Goal: Task Accomplishment & Management: Manage account settings

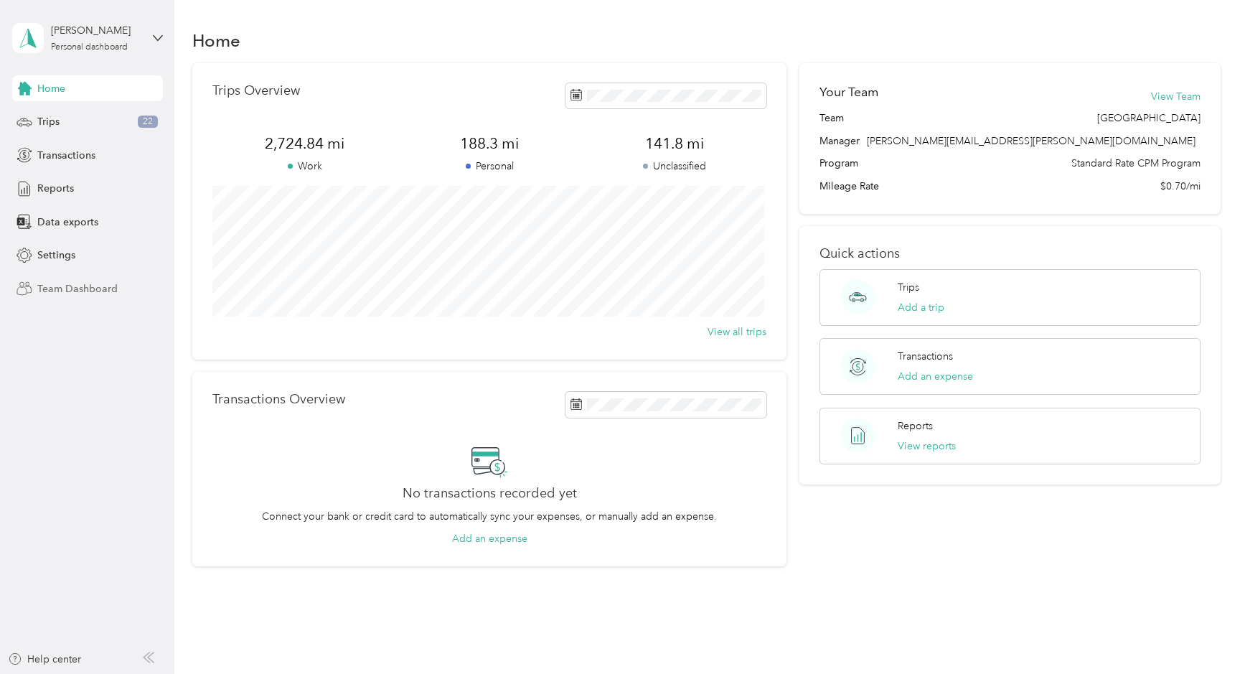
click at [71, 294] on span "Team Dashboard" at bounding box center [77, 288] width 80 height 15
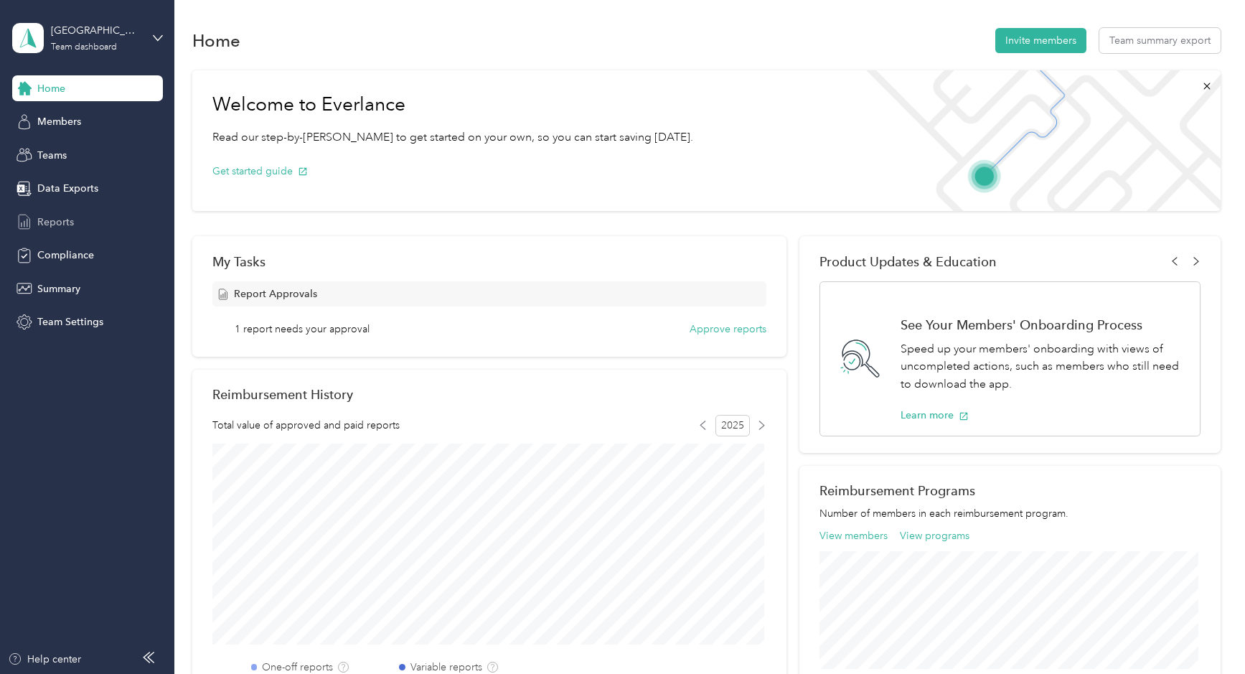
click at [60, 220] on span "Reports" at bounding box center [55, 222] width 37 height 15
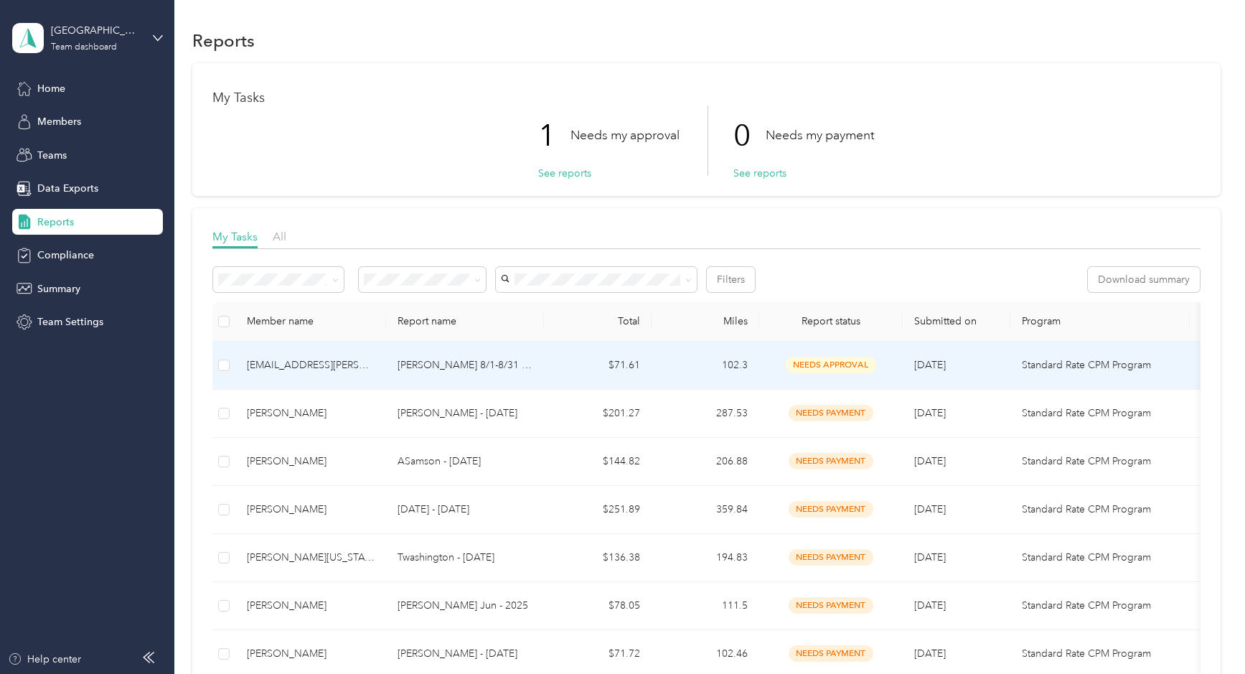
click at [479, 370] on p "[PERSON_NAME] 8/1-8/31 Milage Report" at bounding box center [465, 365] width 135 height 16
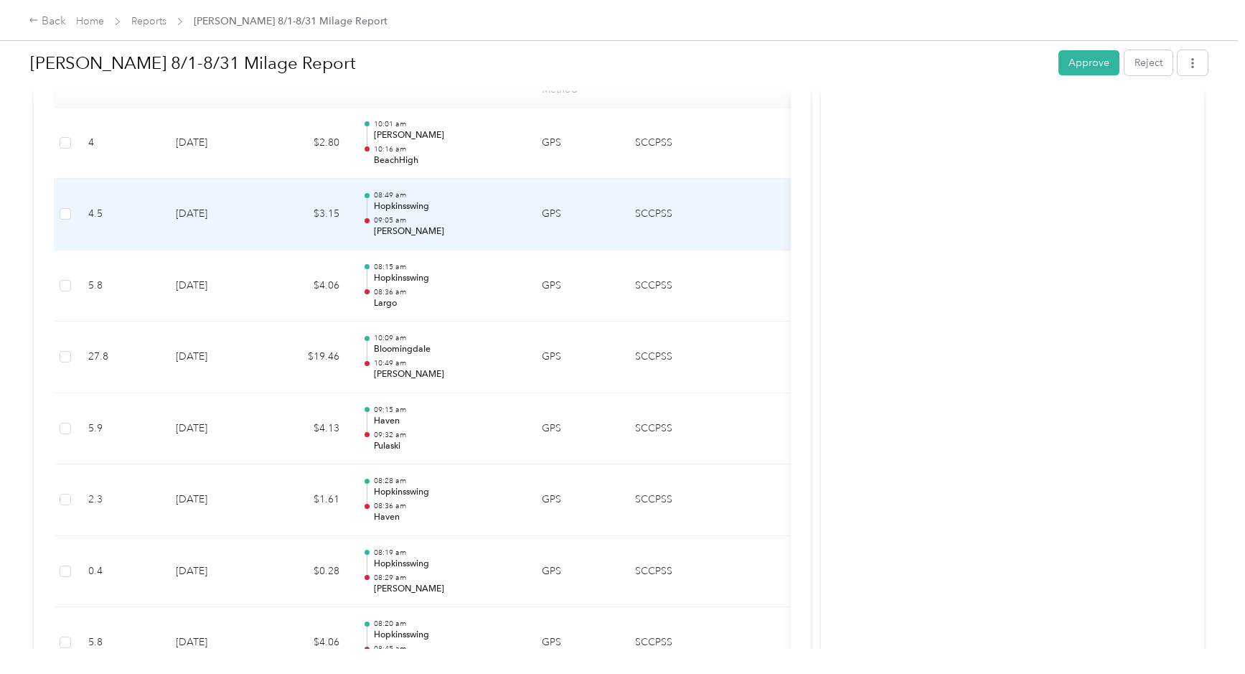
scroll to position [339, 0]
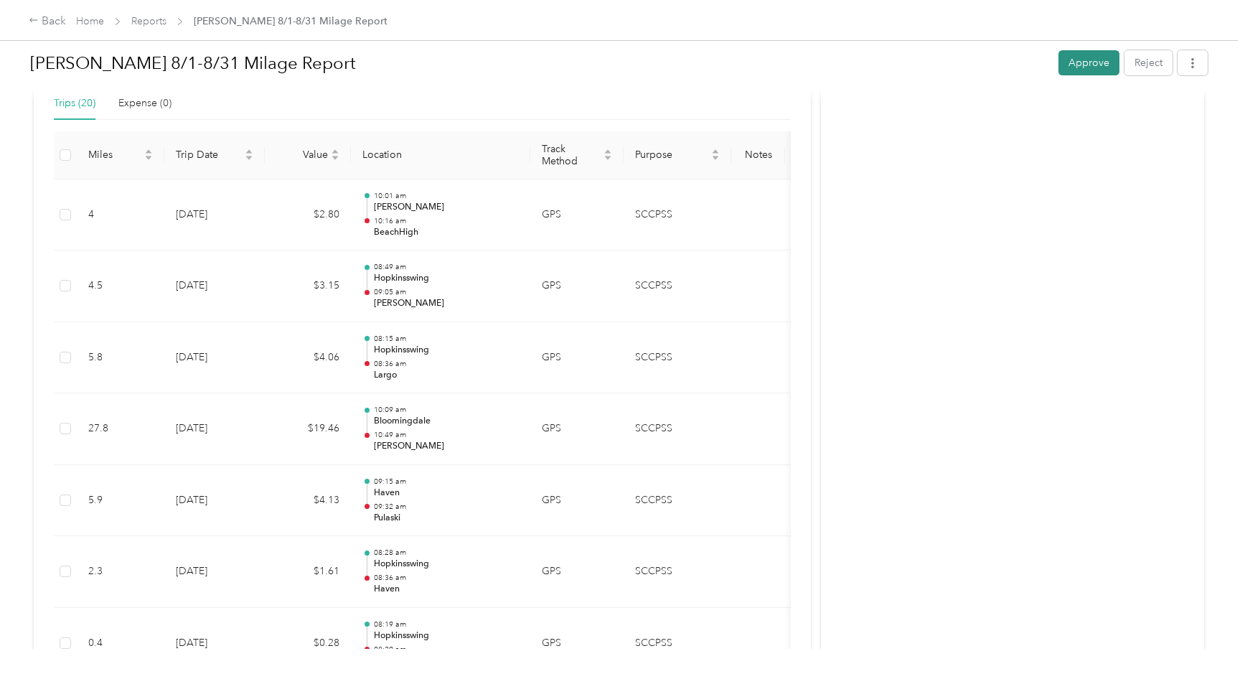
click at [1097, 71] on button "Approve" at bounding box center [1088, 62] width 61 height 25
click at [80, 24] on link "Home" at bounding box center [90, 21] width 28 height 12
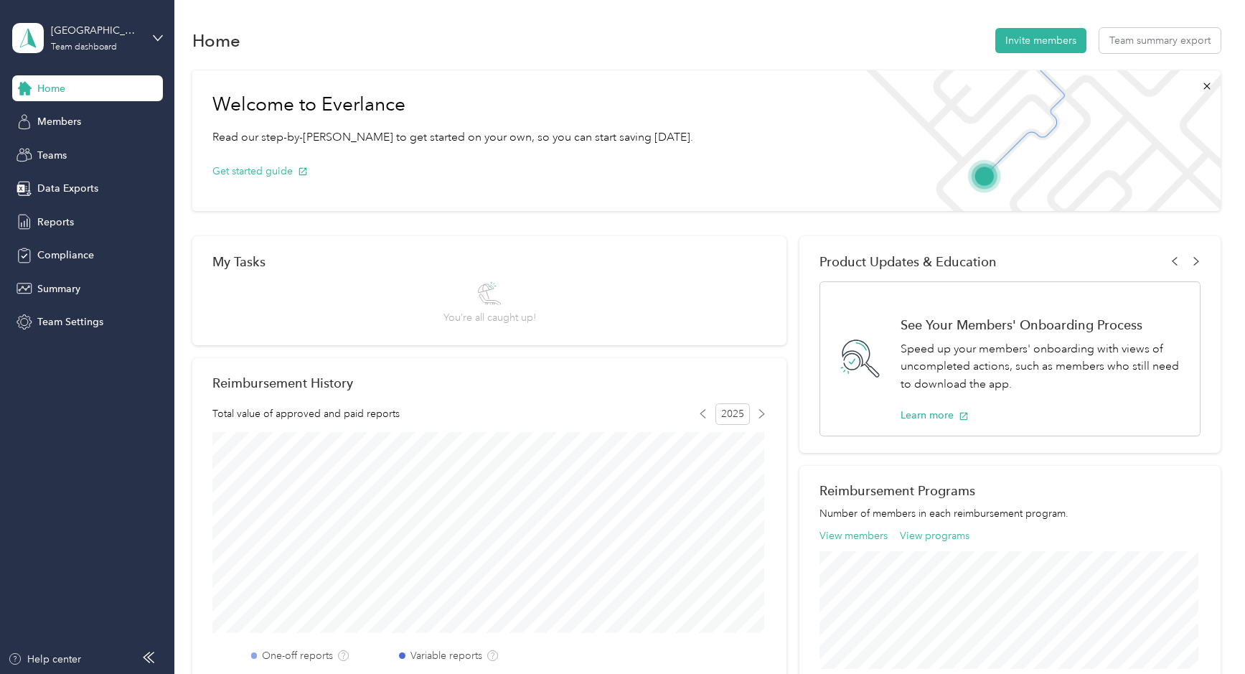
scroll to position [397, 0]
